Goal: Transaction & Acquisition: Book appointment/travel/reservation

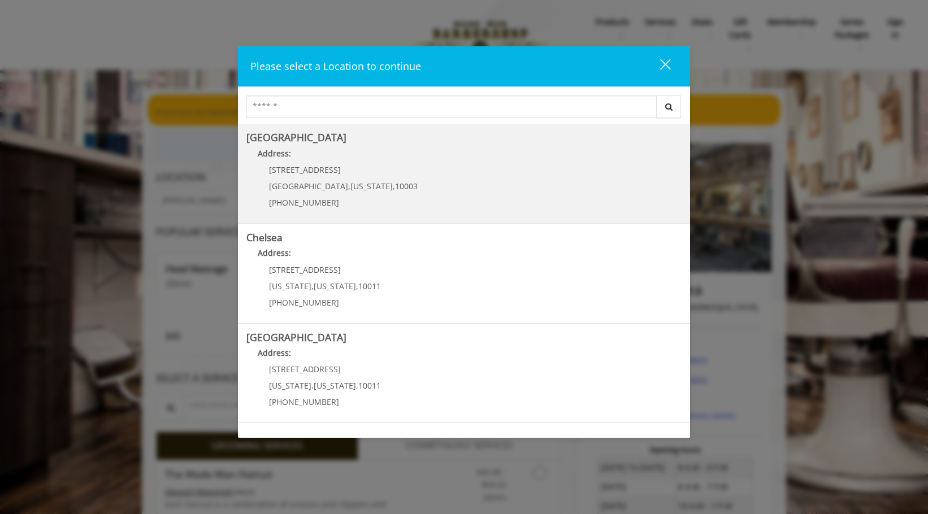
click at [447, 204] on Village "Greenwich Village Address: 60 E 8th St Manhattan , New York , 10003 (212) 598-1…" at bounding box center [463, 173] width 435 height 82
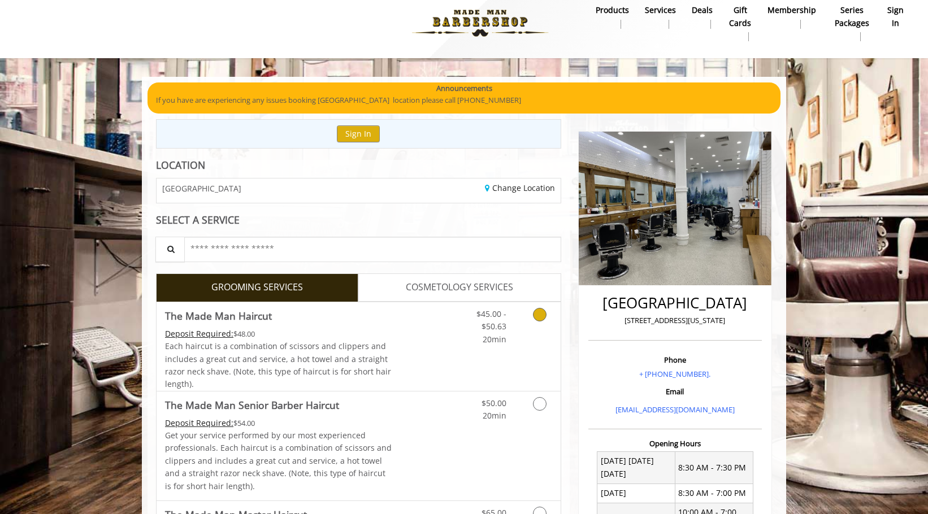
scroll to position [13, 0]
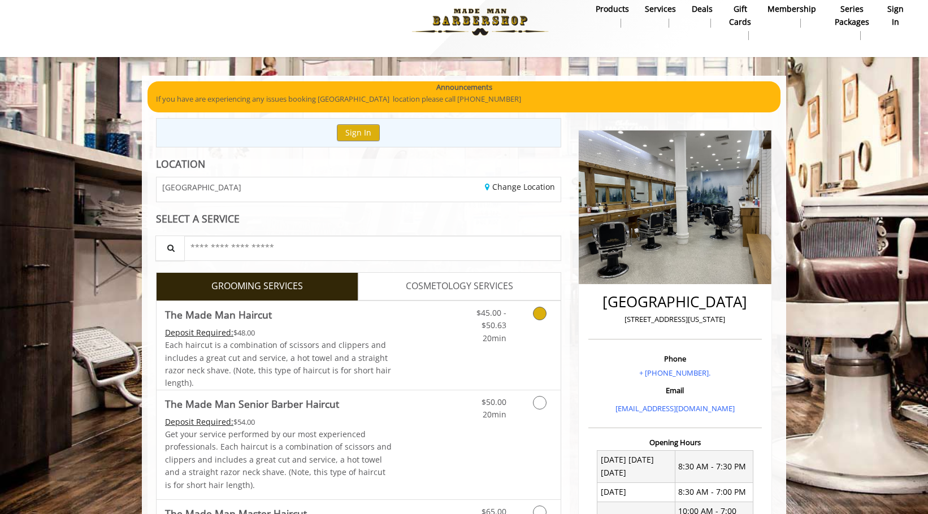
click at [220, 332] on Haircut "Deposit Required:" at bounding box center [199, 332] width 68 height 11
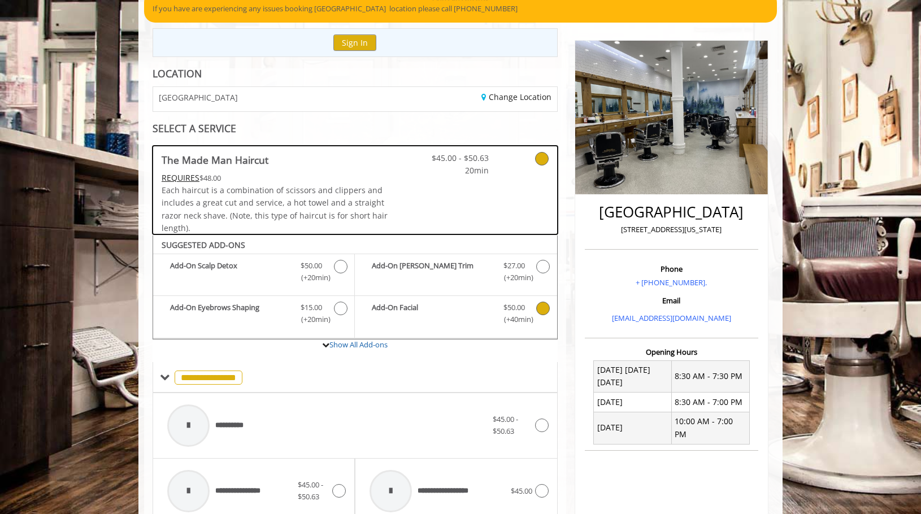
scroll to position [99, 0]
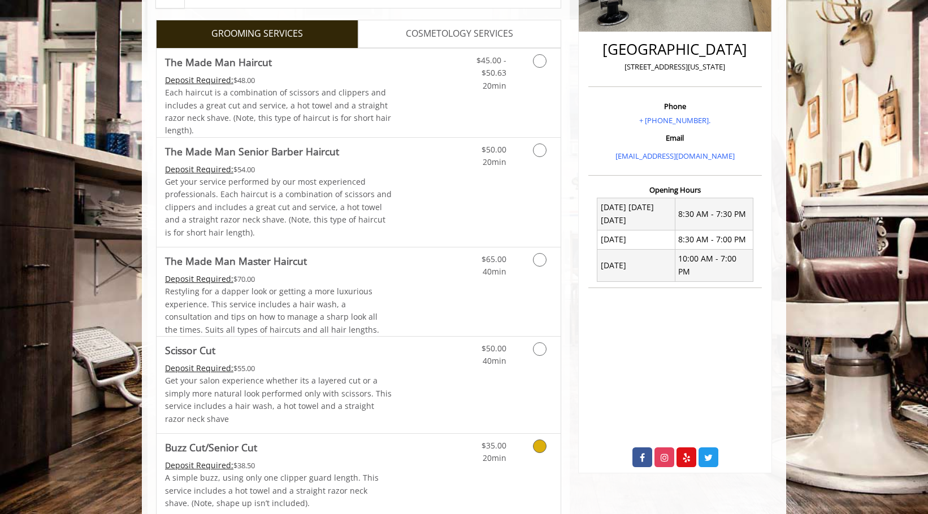
scroll to position [260, 0]
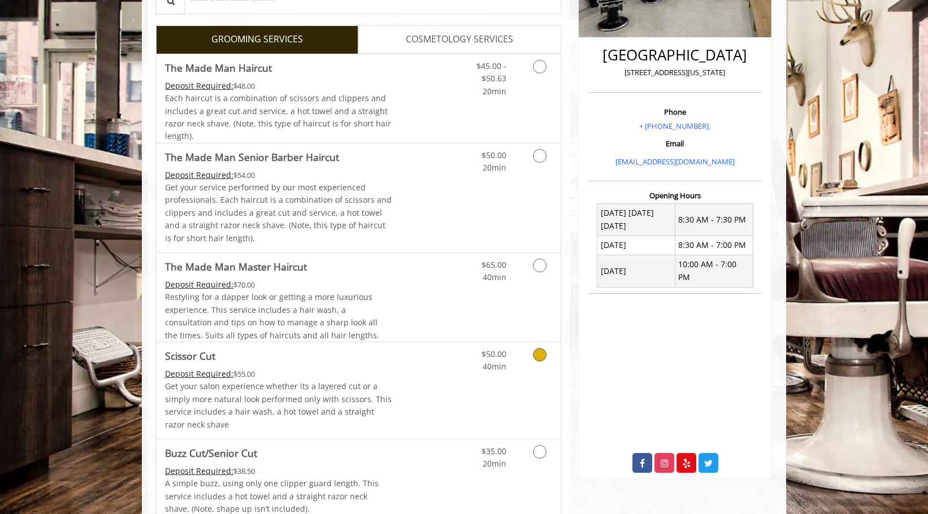
click at [358, 368] on div "Deposit Required: $55.00" at bounding box center [278, 374] width 227 height 12
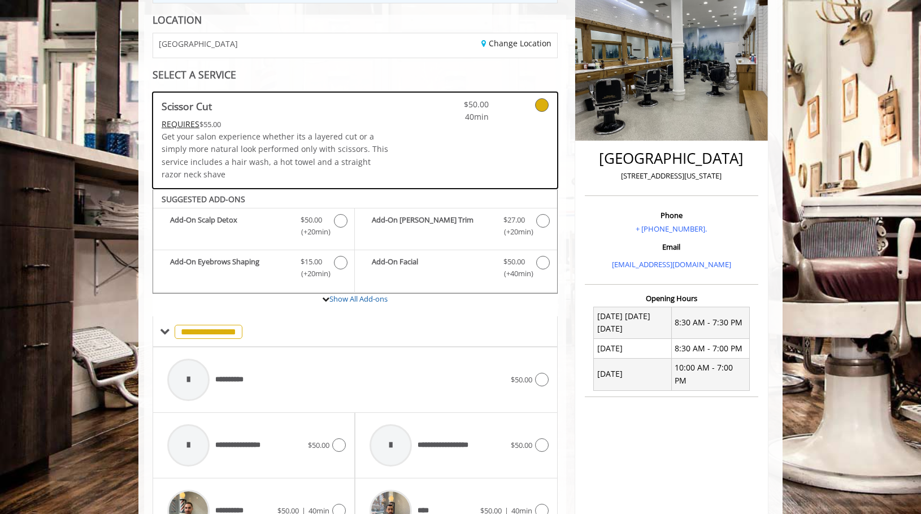
scroll to position [154, 0]
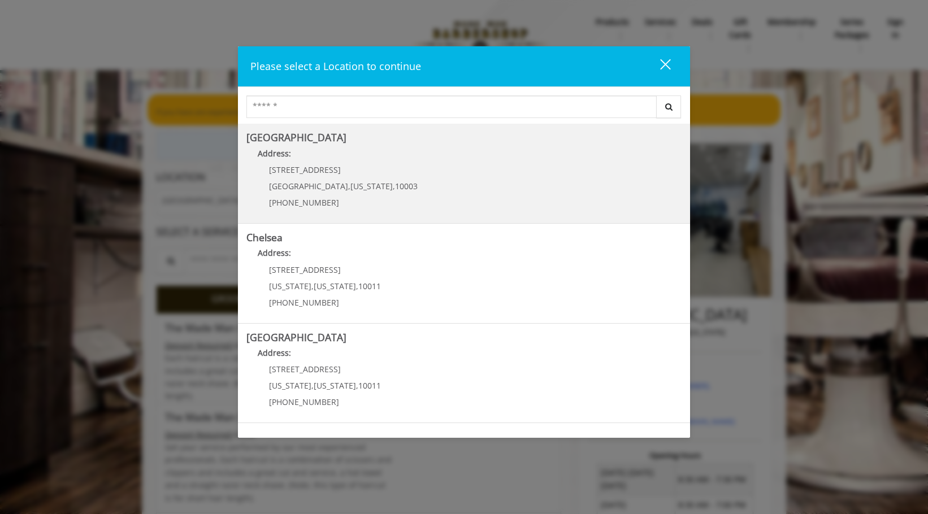
click at [395, 185] on span "10003" at bounding box center [406, 186] width 23 height 11
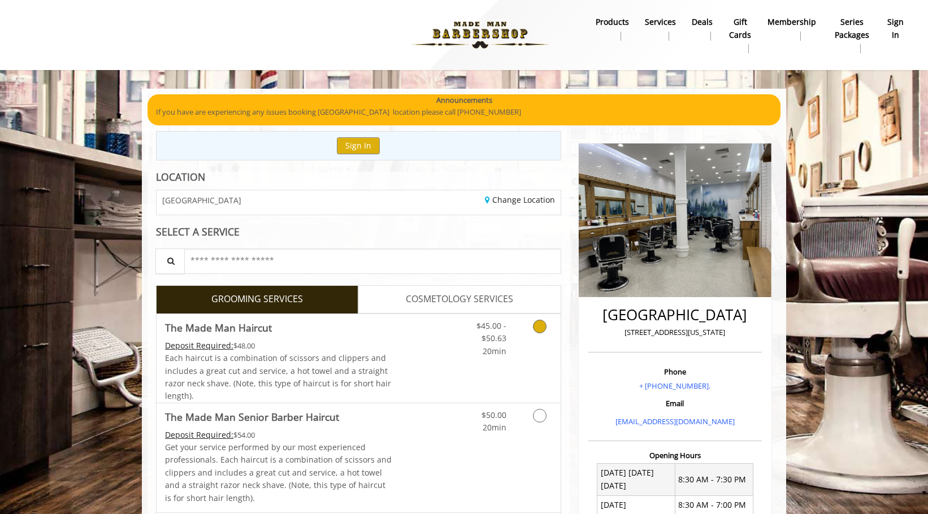
scroll to position [10, 0]
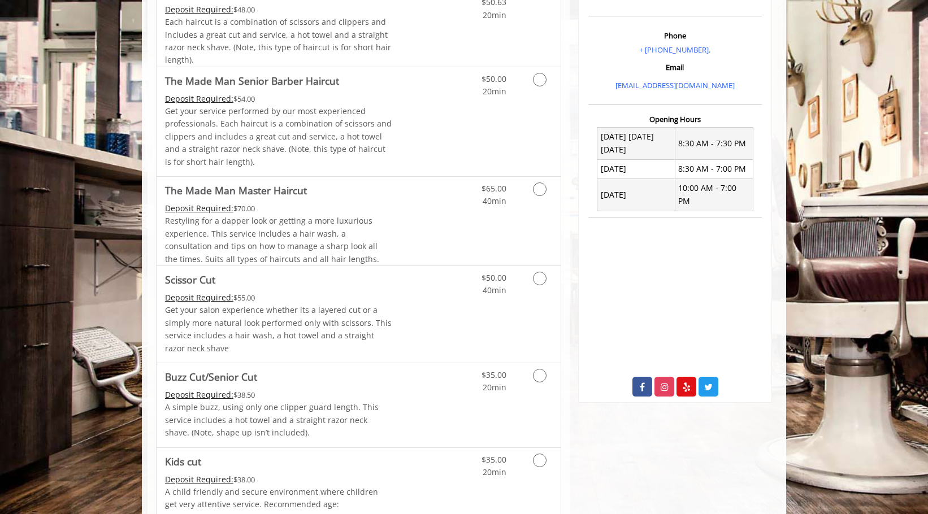
scroll to position [337, 0]
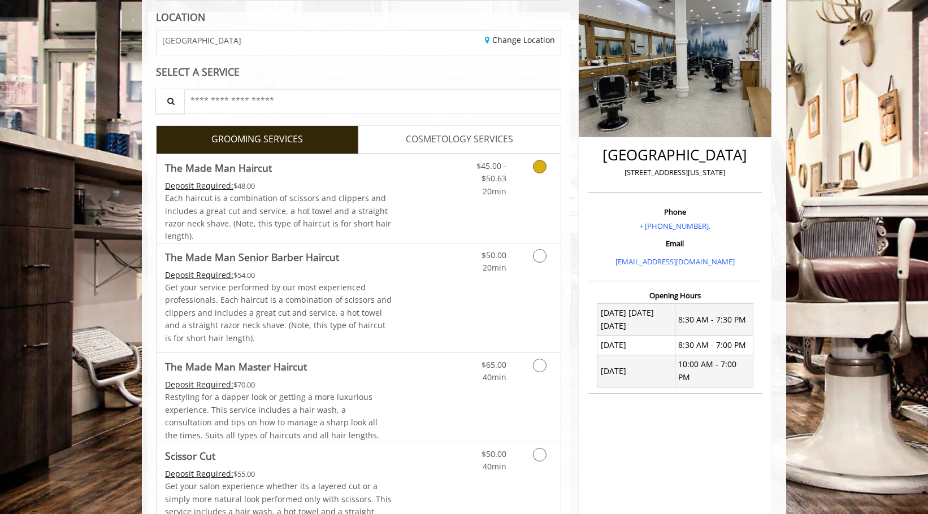
click at [527, 178] on link "Grooming services" at bounding box center [537, 175] width 29 height 43
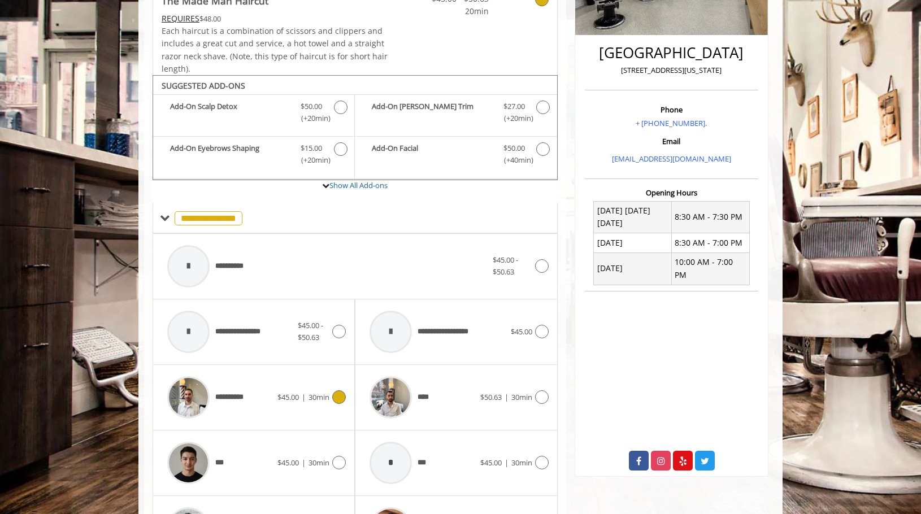
scroll to position [262, 0]
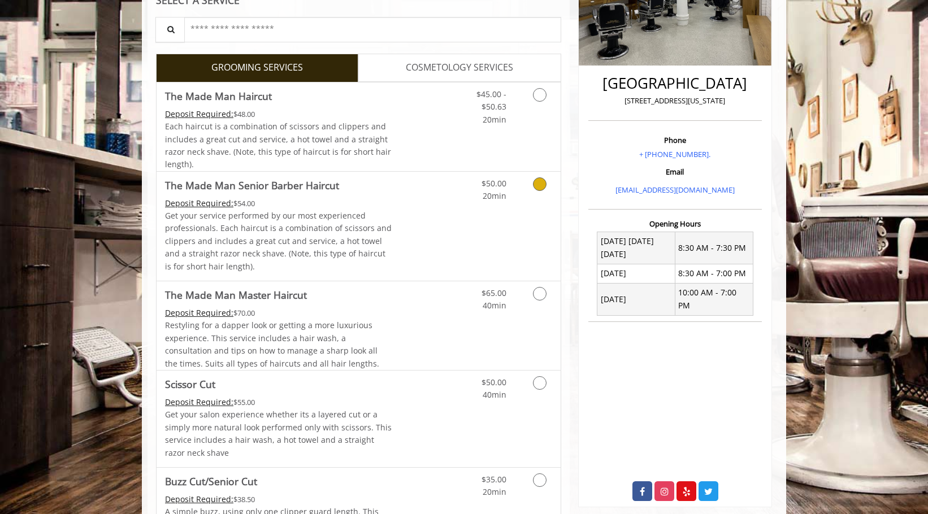
scroll to position [307, 0]
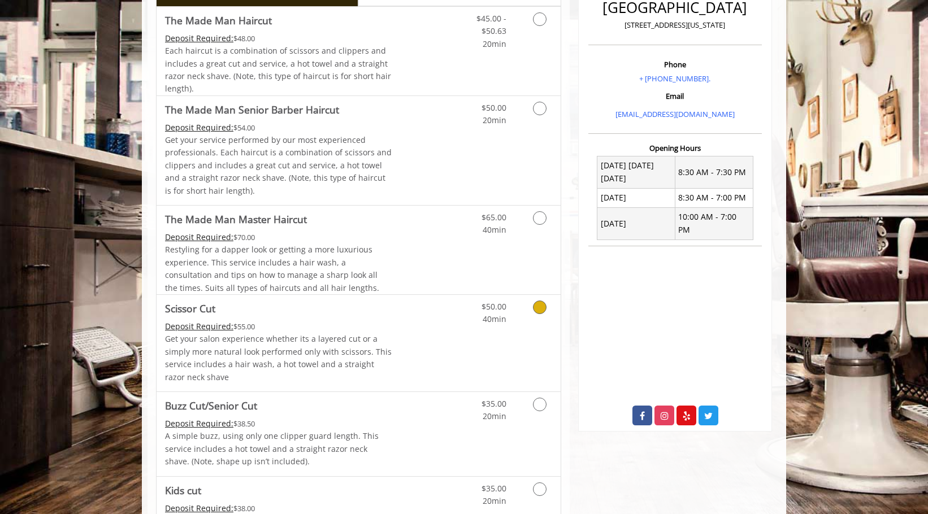
click at [489, 315] on span "40min" at bounding box center [494, 318] width 24 height 11
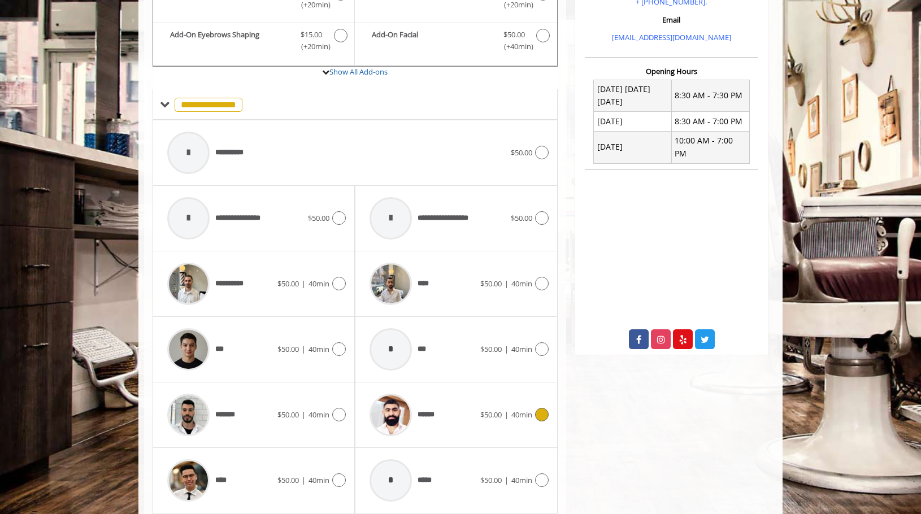
click at [464, 419] on div "******" at bounding box center [422, 415] width 116 height 54
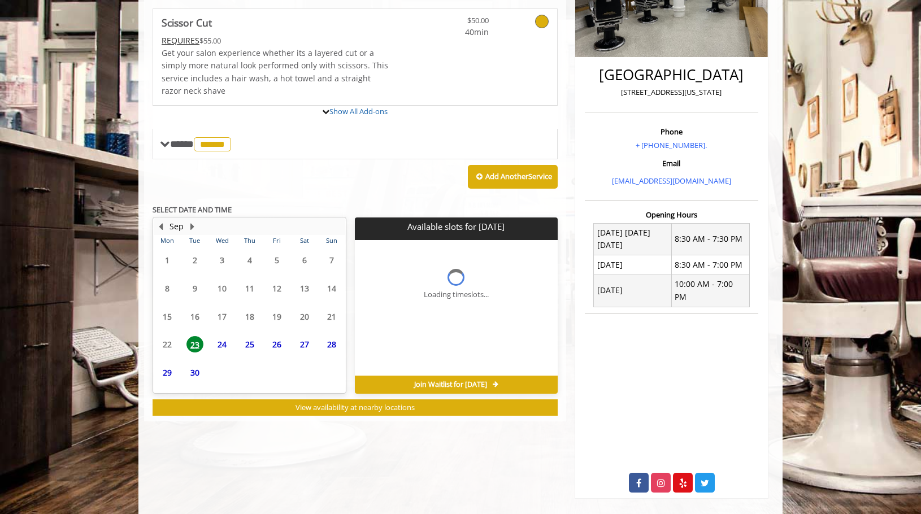
scroll to position [278, 0]
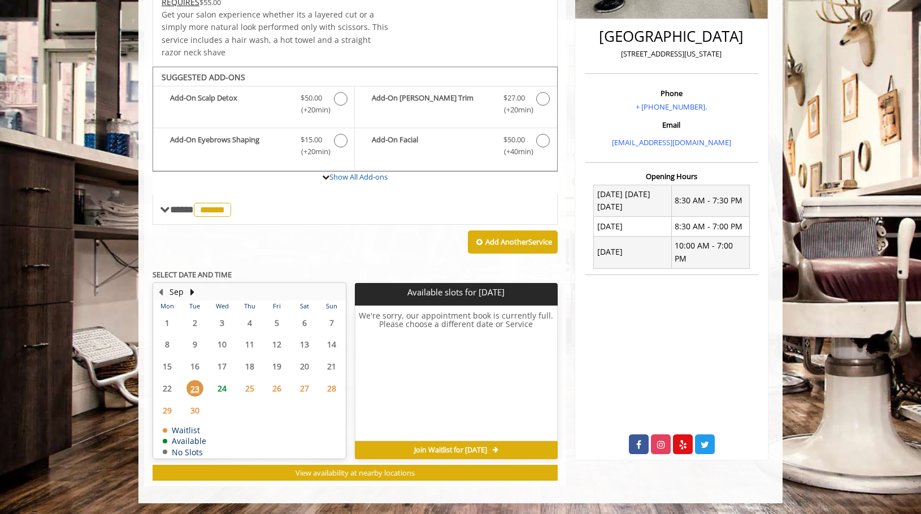
click at [245, 389] on span "25" at bounding box center [249, 388] width 17 height 16
click at [223, 385] on span "24" at bounding box center [222, 388] width 17 height 16
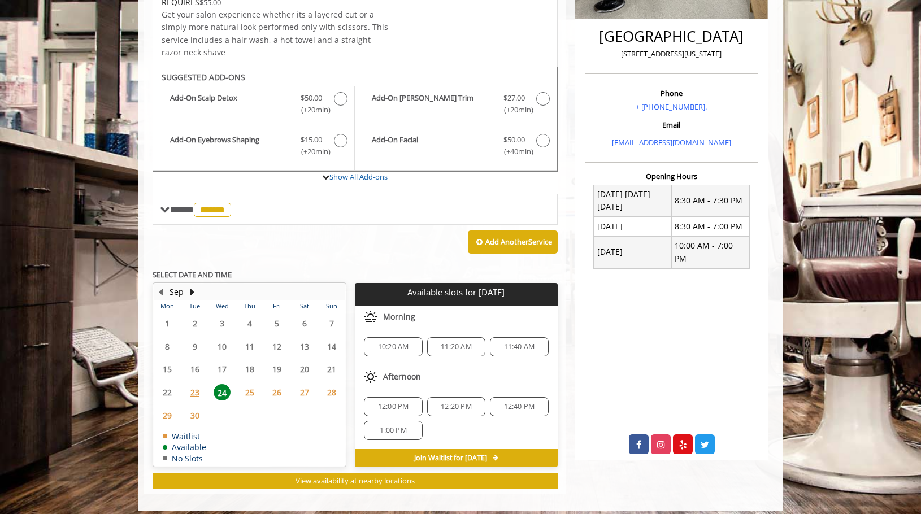
scroll to position [286, 0]
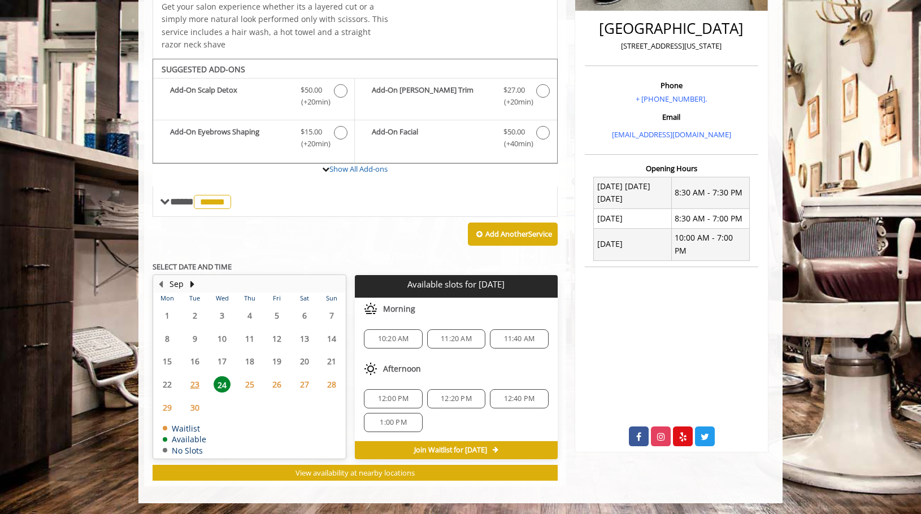
click at [251, 388] on span "25" at bounding box center [249, 384] width 17 height 16
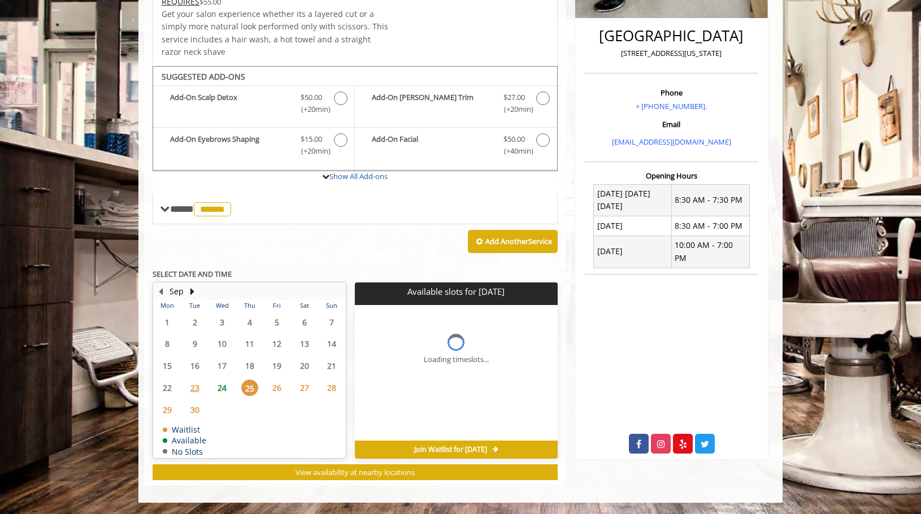
scroll to position [278, 0]
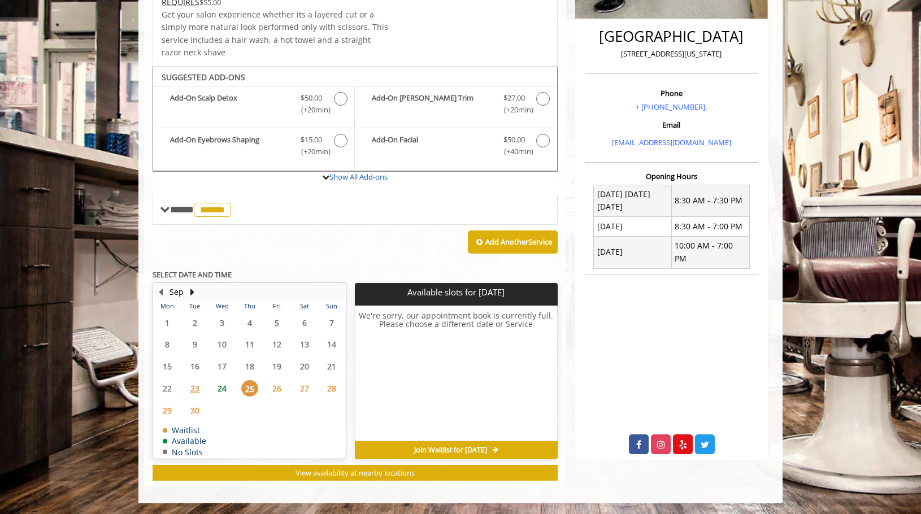
click at [415, 449] on span "Join Waitlist for [DATE]" at bounding box center [450, 450] width 73 height 9
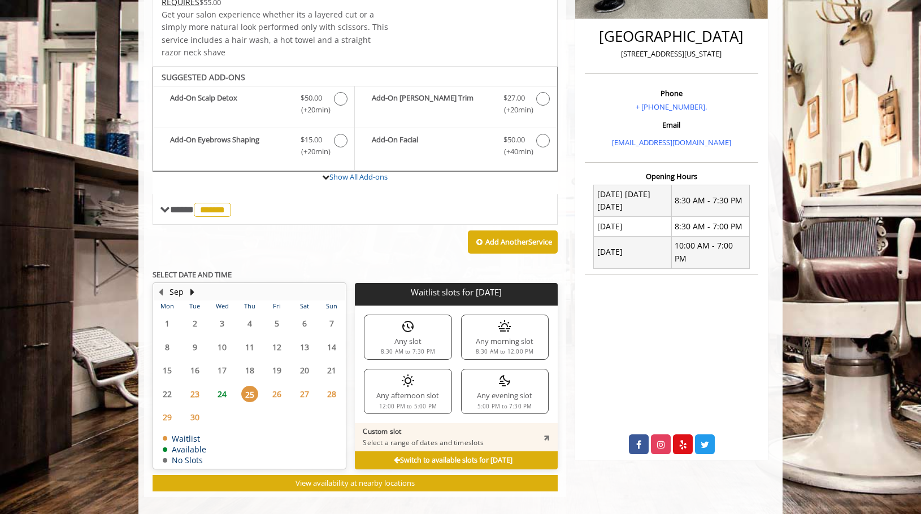
click at [215, 391] on span "24" at bounding box center [222, 394] width 17 height 16
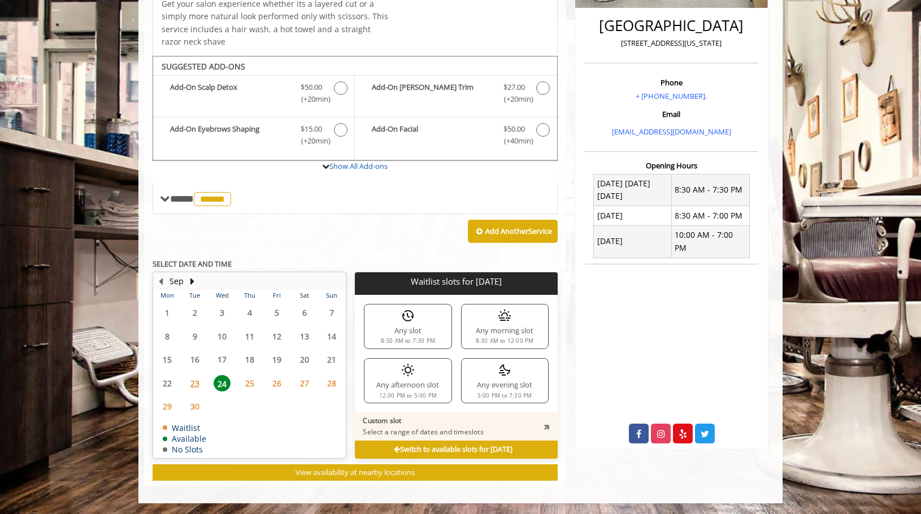
click at [225, 385] on span "24" at bounding box center [222, 383] width 17 height 16
click at [217, 392] on td "24" at bounding box center [221, 383] width 27 height 24
click at [189, 382] on span "23" at bounding box center [194, 383] width 17 height 16
click at [214, 382] on span "24" at bounding box center [222, 383] width 17 height 16
click at [193, 385] on span "23" at bounding box center [194, 383] width 17 height 16
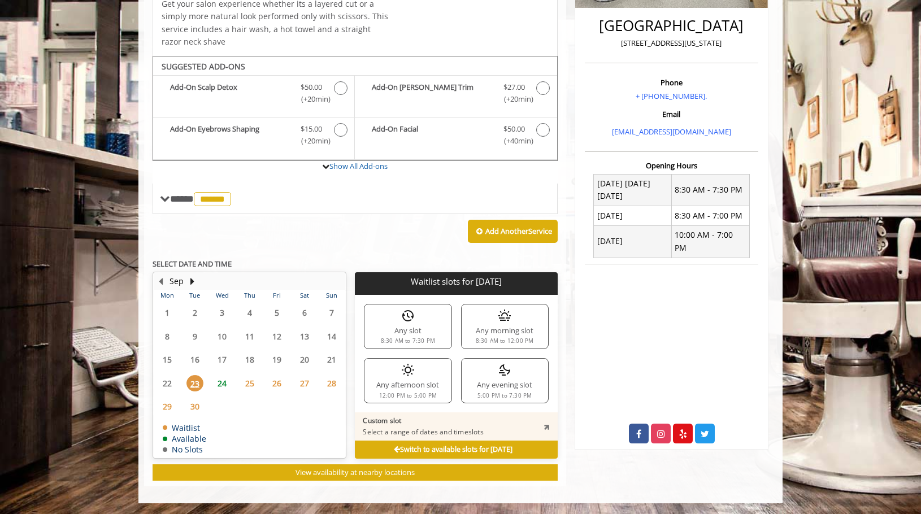
click at [394, 450] on icon at bounding box center [397, 449] width 6 height 7
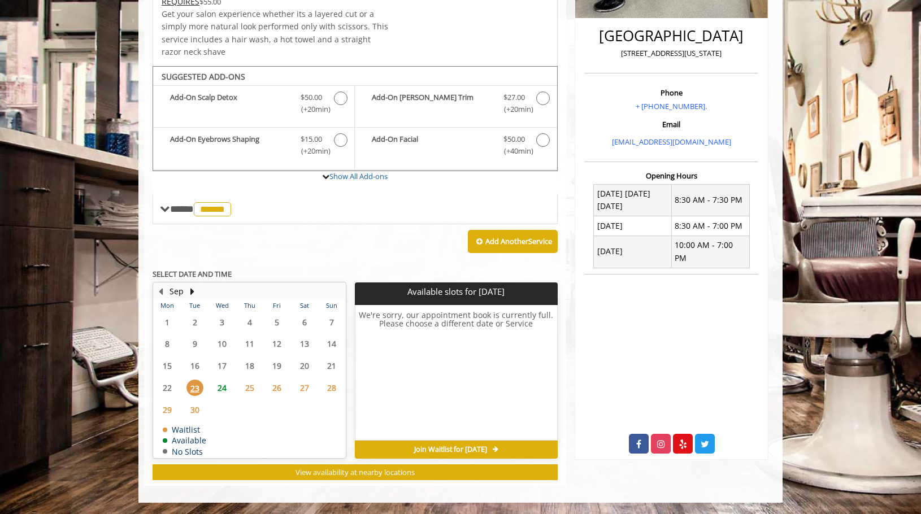
scroll to position [278, 0]
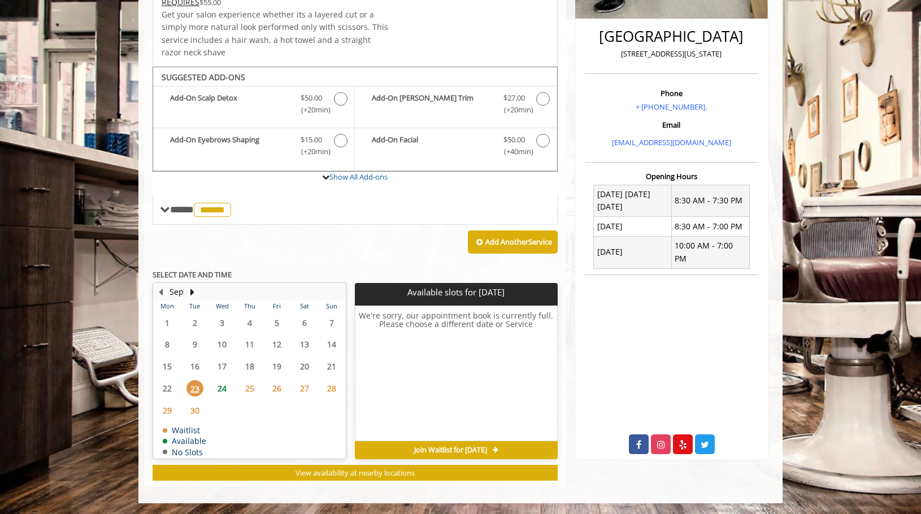
click at [225, 386] on span "24" at bounding box center [222, 388] width 17 height 16
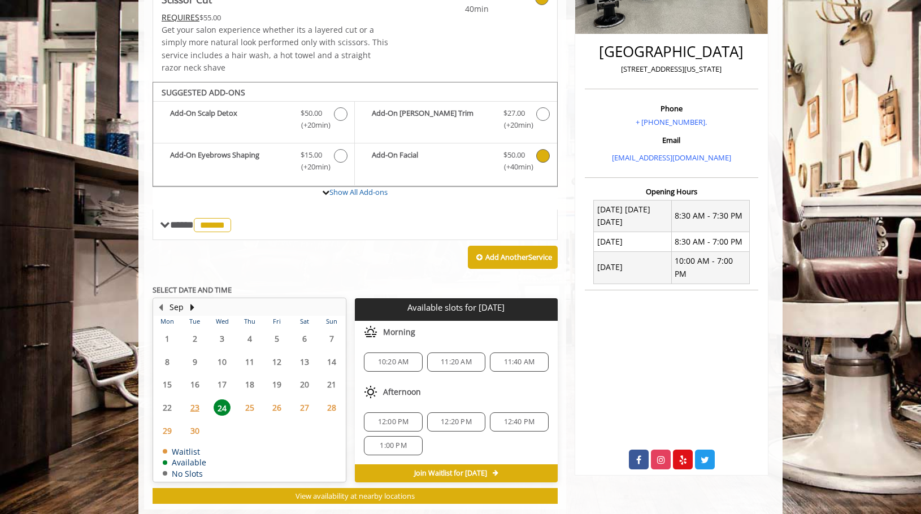
scroll to position [286, 0]
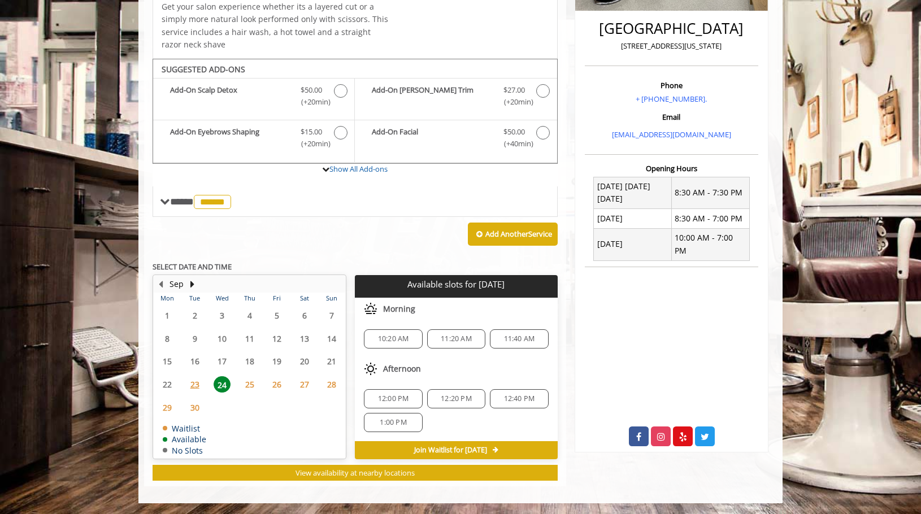
click at [254, 384] on span "25" at bounding box center [249, 384] width 17 height 16
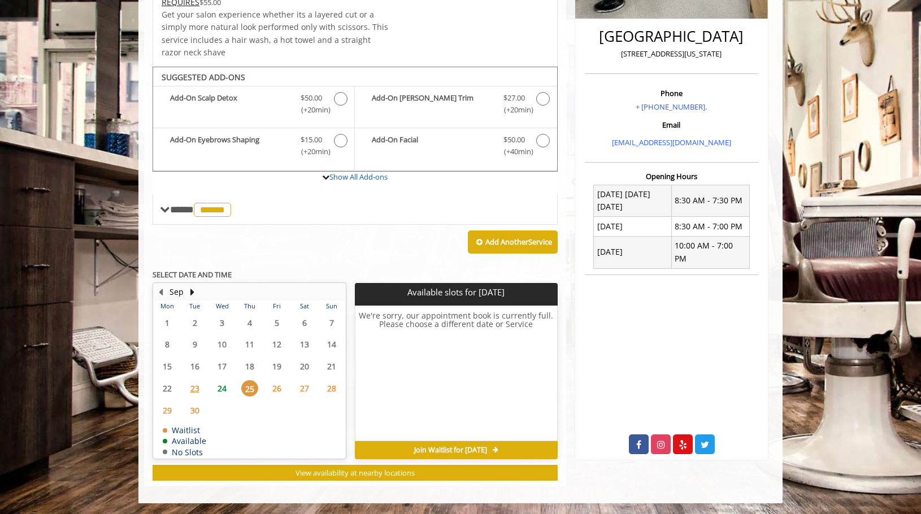
click at [221, 386] on span "24" at bounding box center [222, 388] width 17 height 16
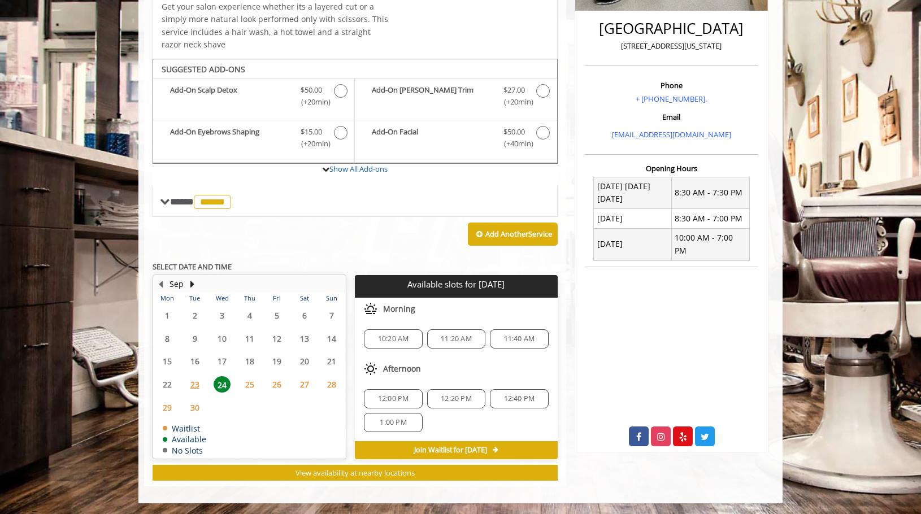
click at [444, 449] on span "Join Waitlist for [DATE]" at bounding box center [450, 450] width 73 height 9
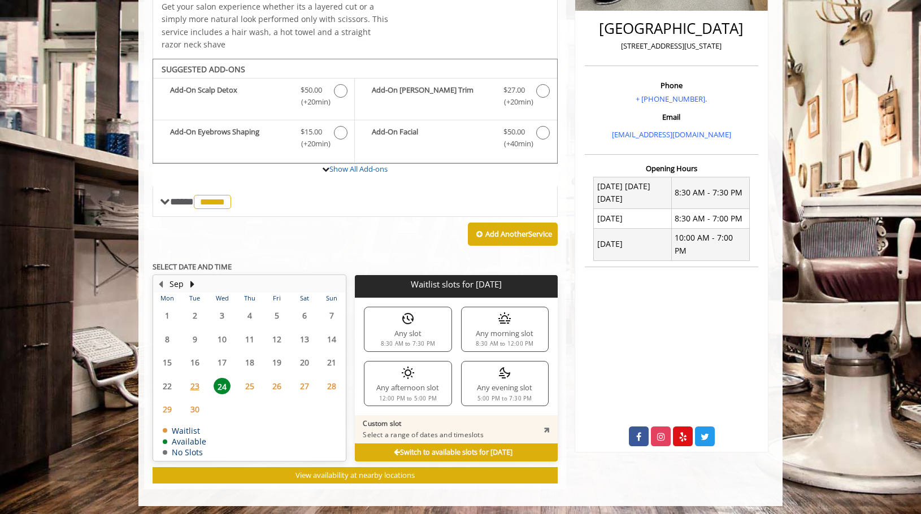
click at [484, 393] on div "Any evening slot 5:00 PM to 7:30 PM" at bounding box center [505, 383] width 88 height 45
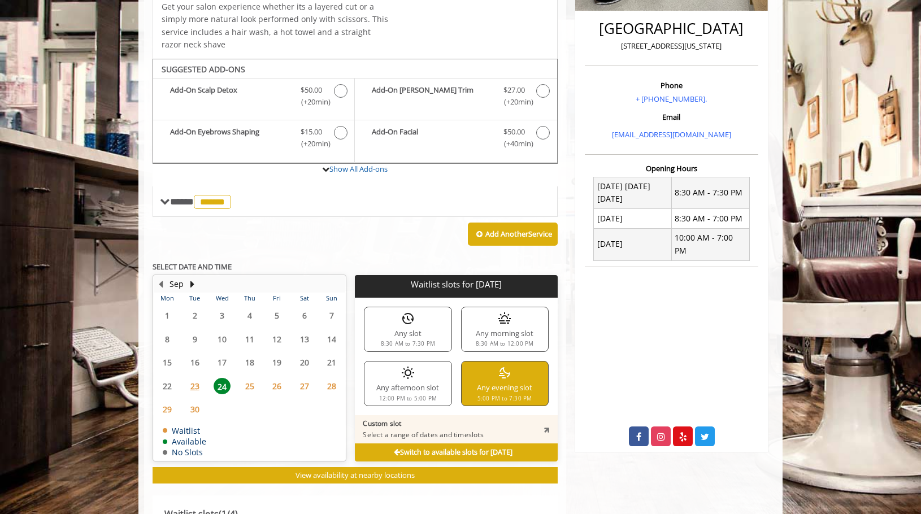
click at [420, 393] on div "Any afternoon slot 12:00 PM to 5:00 PM" at bounding box center [408, 383] width 88 height 45
click at [490, 375] on div "Any evening slot 5:00 PM to 7:30 PM" at bounding box center [505, 383] width 88 height 45
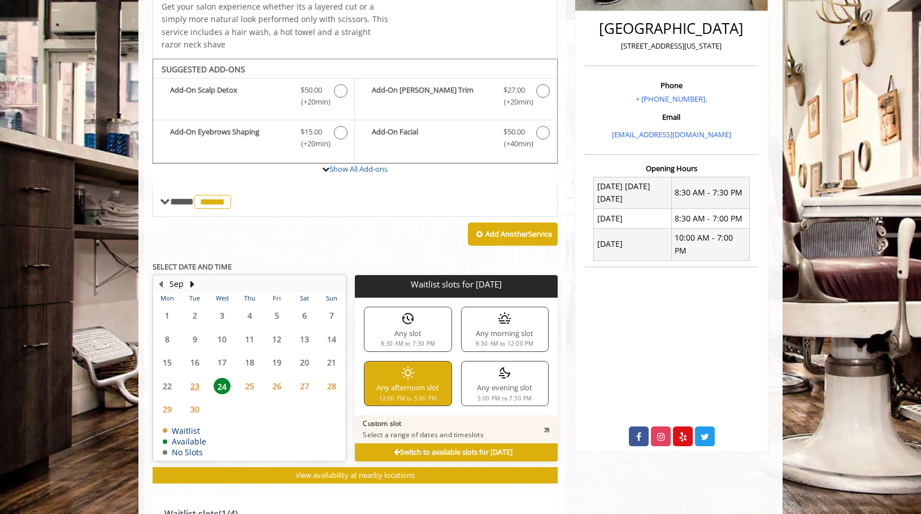
click at [228, 386] on span "24" at bounding box center [222, 386] width 17 height 16
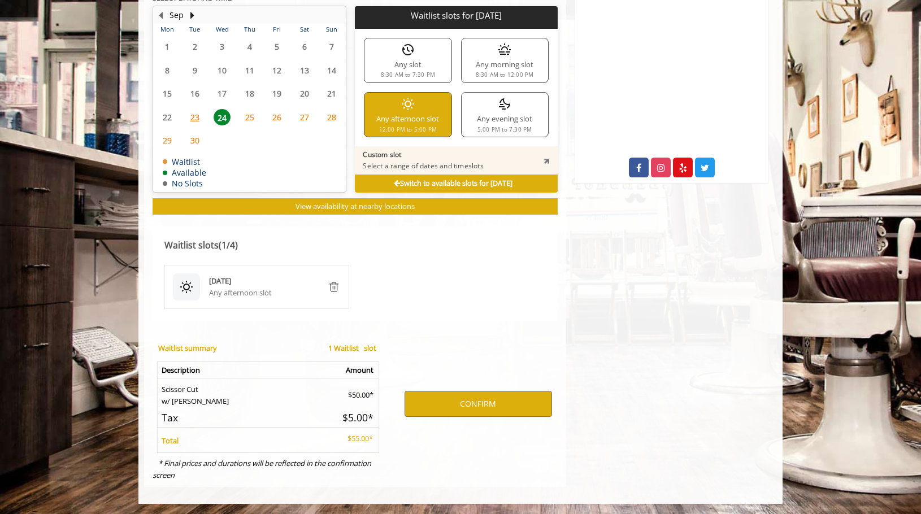
click at [368, 182] on div "Switch to available slots for [DATE]" at bounding box center [456, 184] width 202 height 18
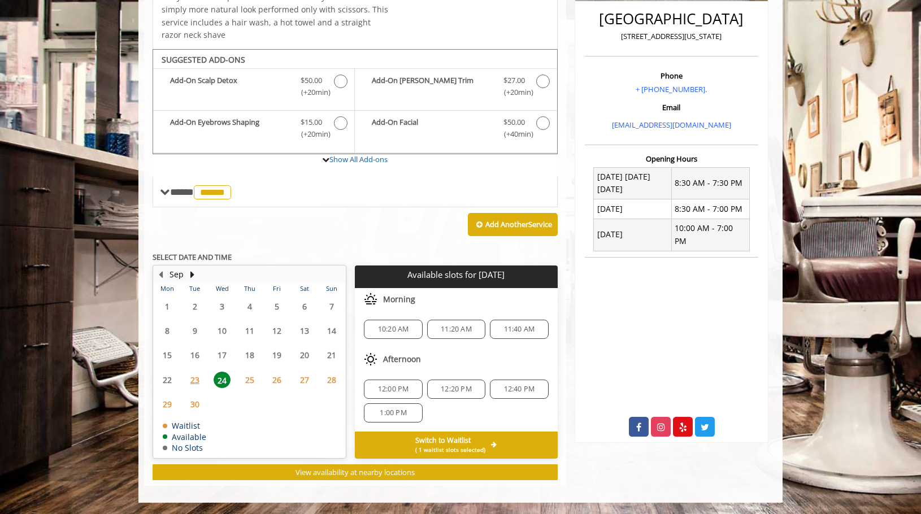
scroll to position [295, 0]
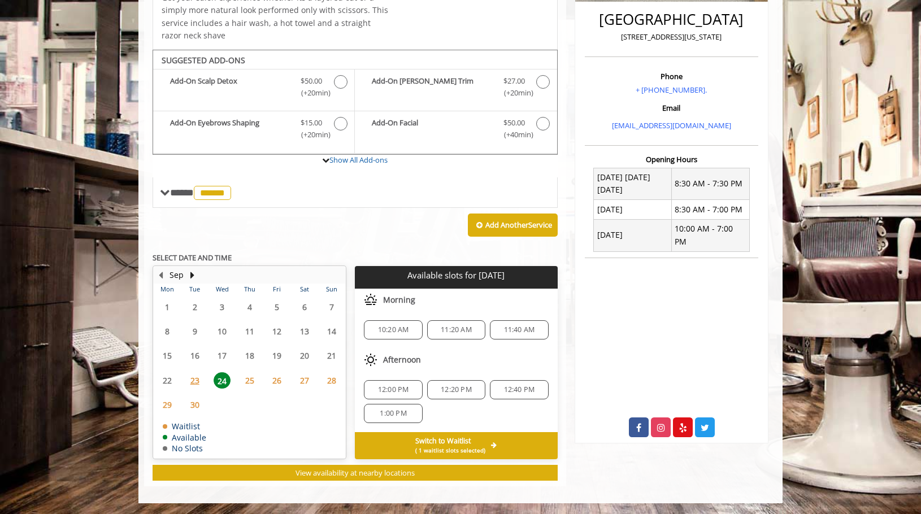
click at [250, 376] on span "25" at bounding box center [249, 380] width 17 height 16
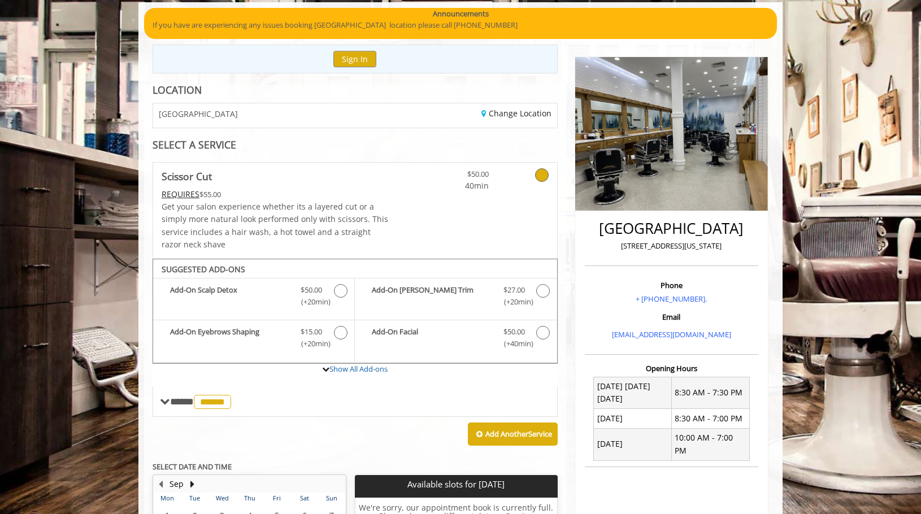
scroll to position [224, 0]
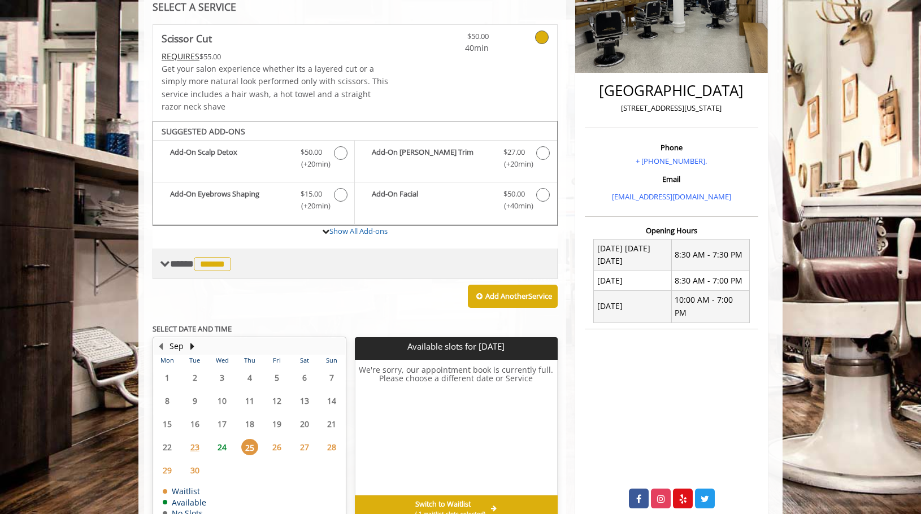
click at [168, 264] on span at bounding box center [165, 264] width 10 height 10
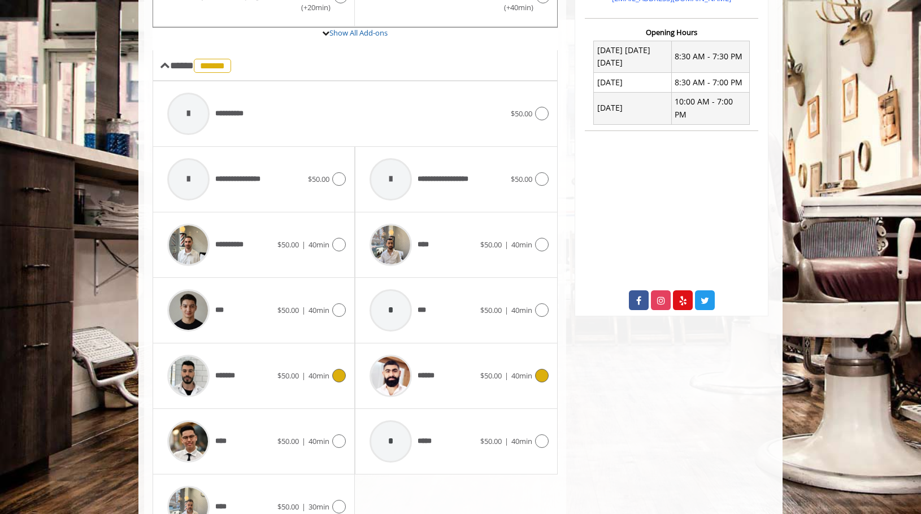
scroll to position [421, 0]
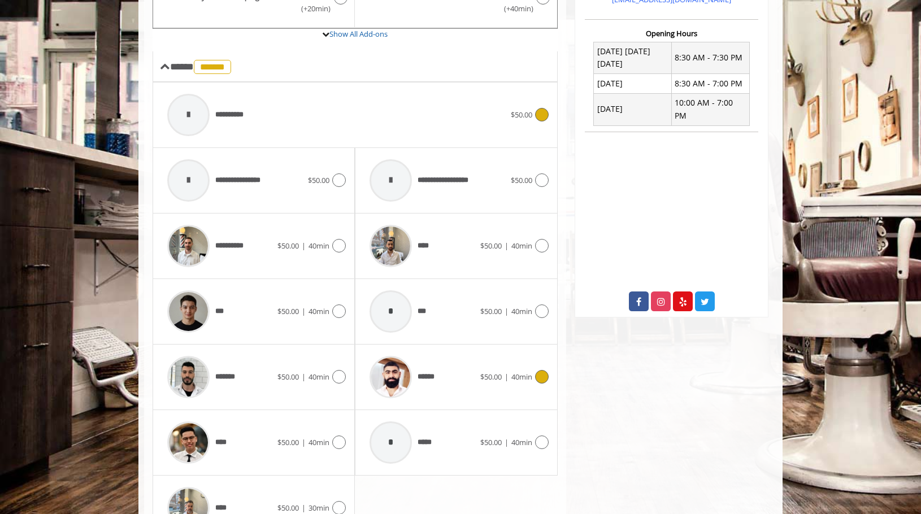
click at [450, 126] on div "**********" at bounding box center [336, 115] width 349 height 54
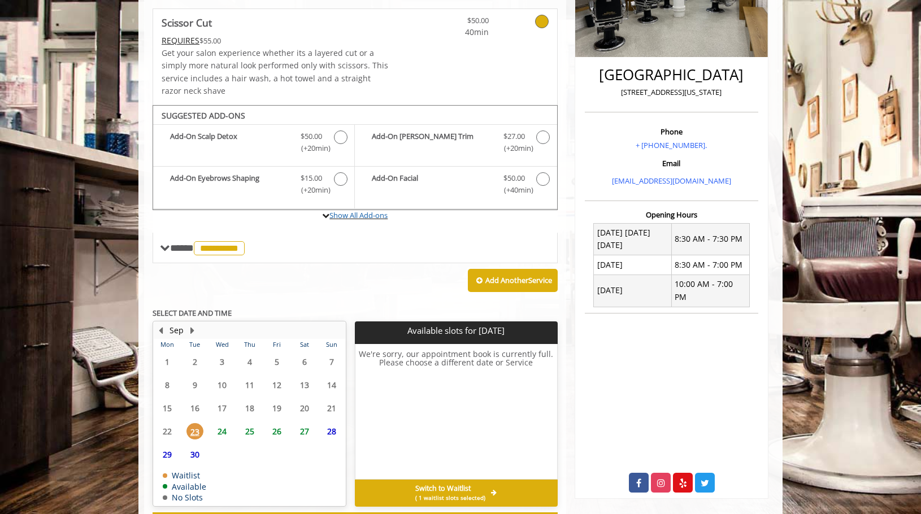
scroll to position [288, 0]
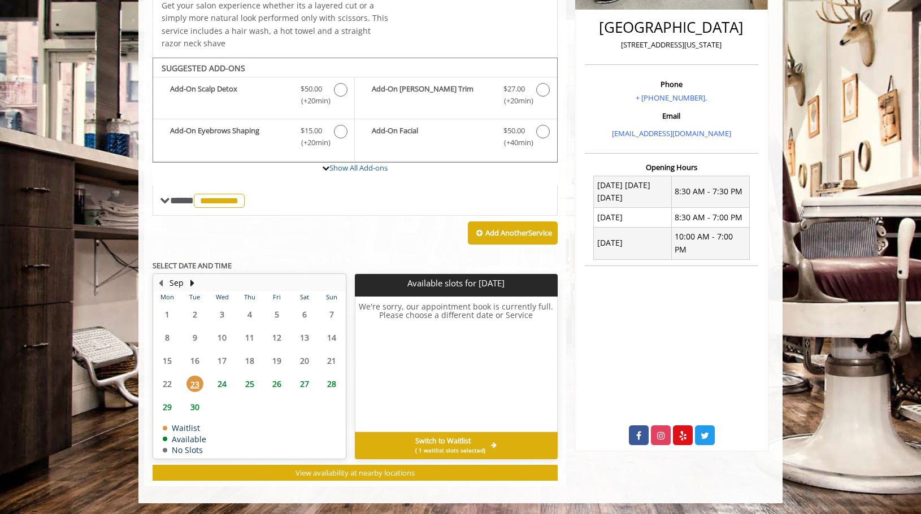
click at [221, 385] on span "24" at bounding box center [222, 384] width 17 height 16
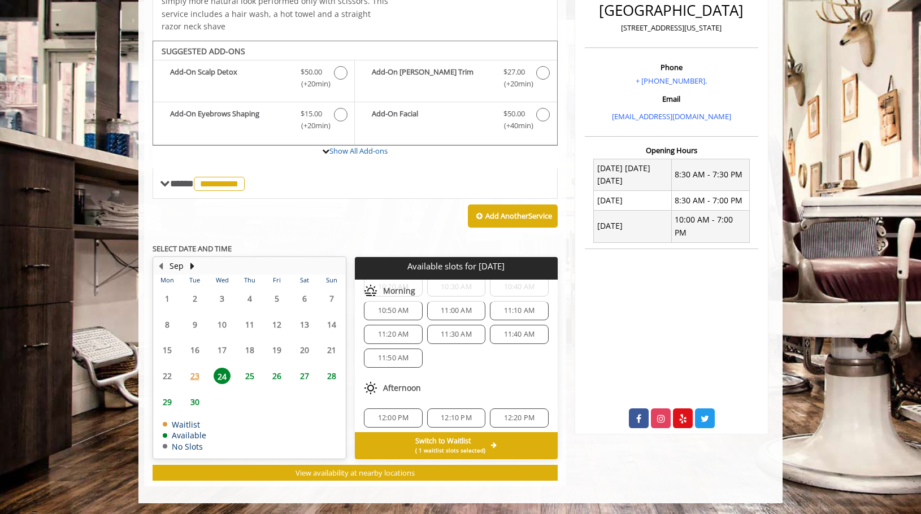
scroll to position [111, 0]
click at [251, 373] on span "25" at bounding box center [249, 376] width 17 height 16
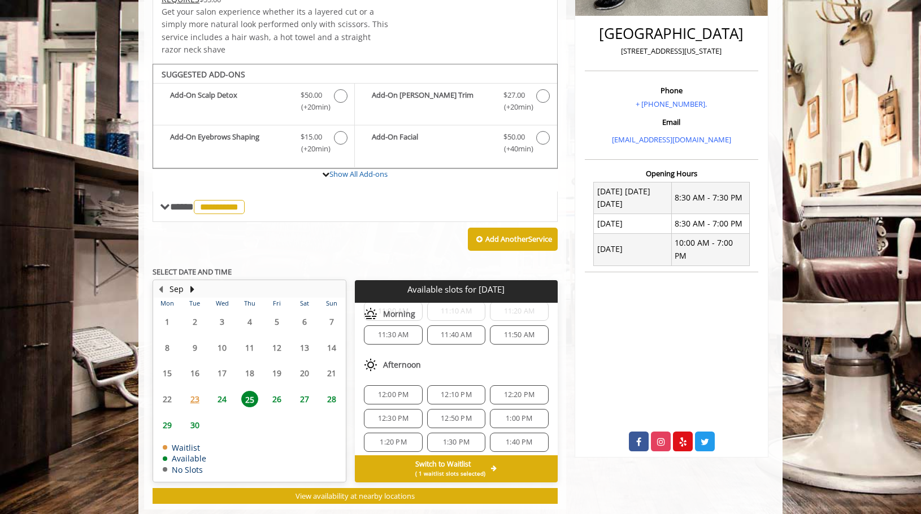
scroll to position [105, 0]
click at [431, 470] on span "( 1 waitlist slots selected)" at bounding box center [450, 473] width 70 height 9
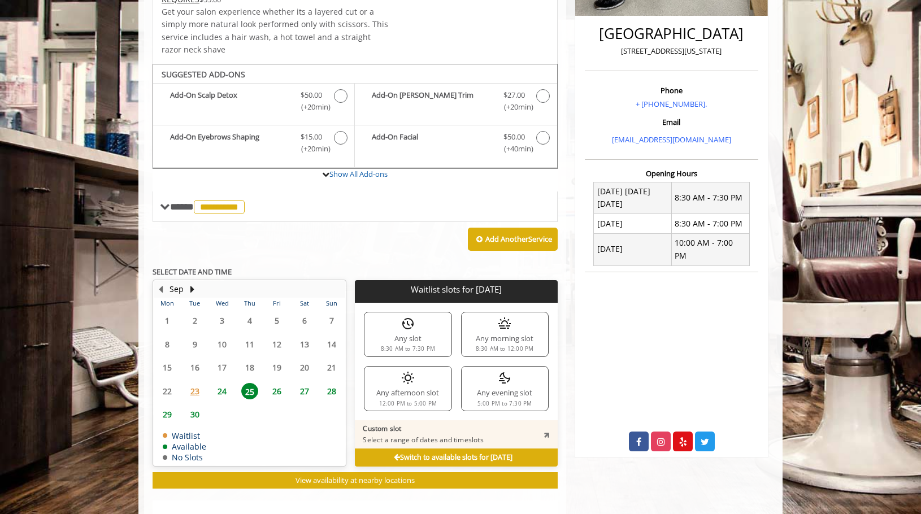
click at [367, 456] on div "Switch to available slots for [DATE]" at bounding box center [456, 458] width 202 height 18
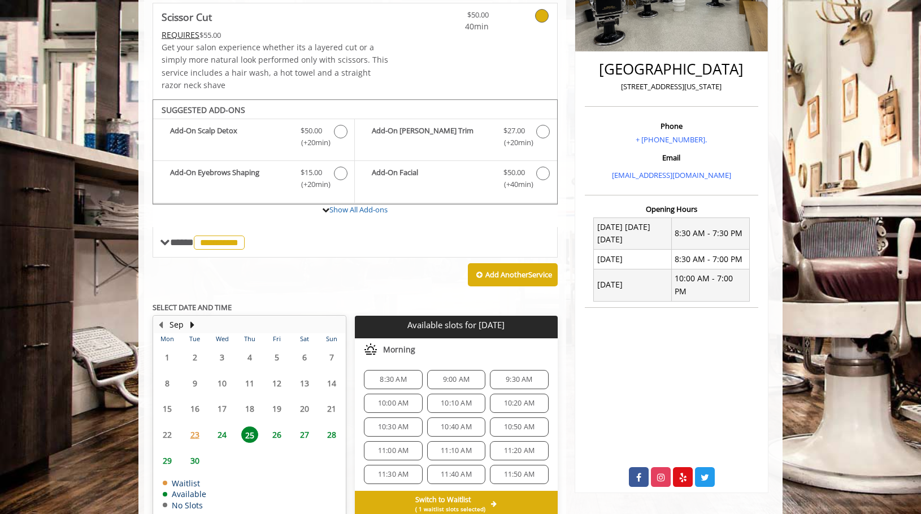
scroll to position [243, 0]
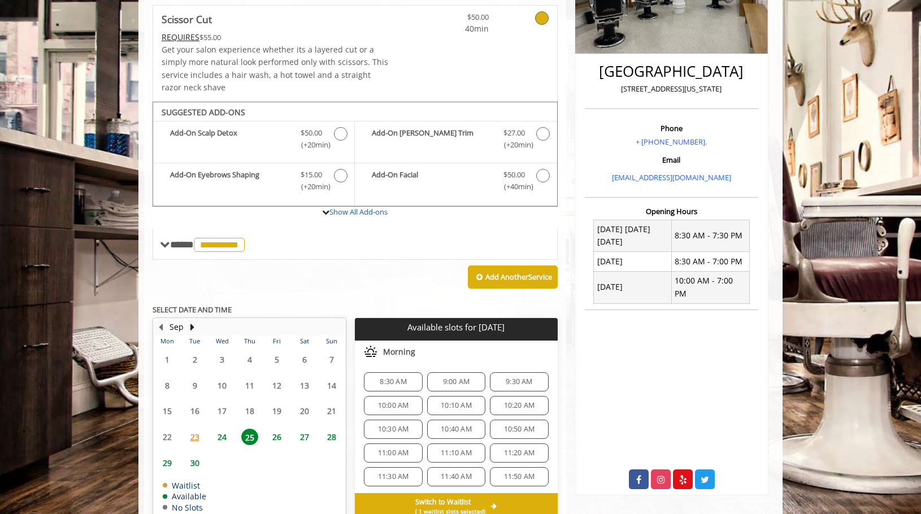
click at [221, 433] on span "24" at bounding box center [222, 437] width 17 height 16
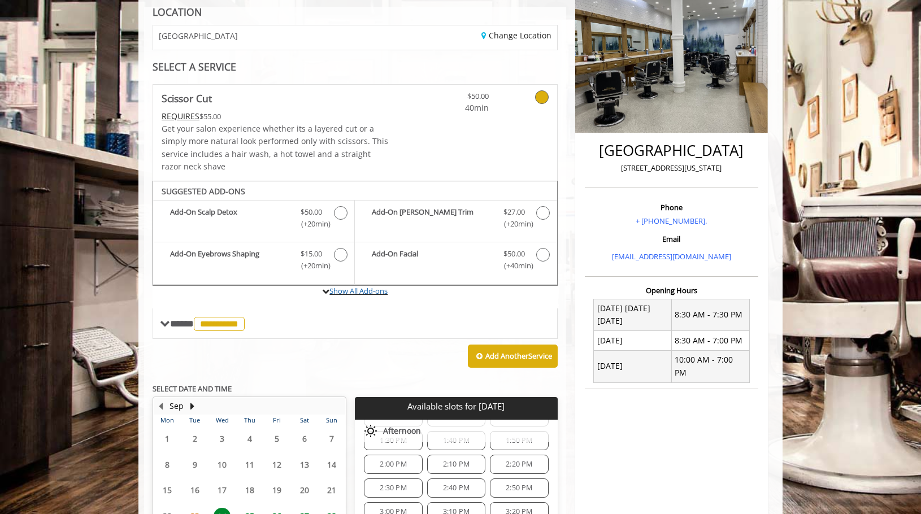
scroll to position [176, 0]
